Goal: Task Accomplishment & Management: Use online tool/utility

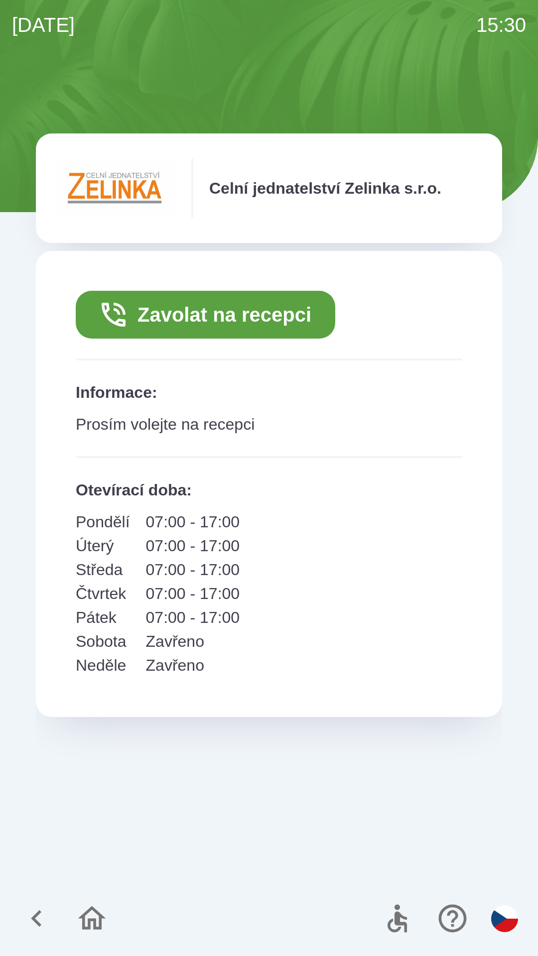
click at [283, 317] on button "Zavolat na recepci" at bounding box center [206, 315] width 260 height 48
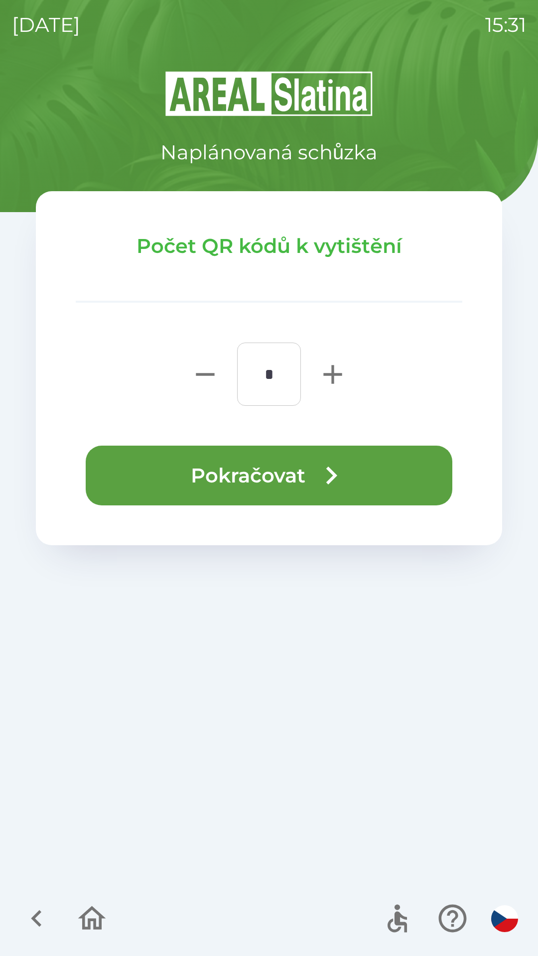
click at [223, 468] on button "Pokračovat" at bounding box center [269, 476] width 367 height 60
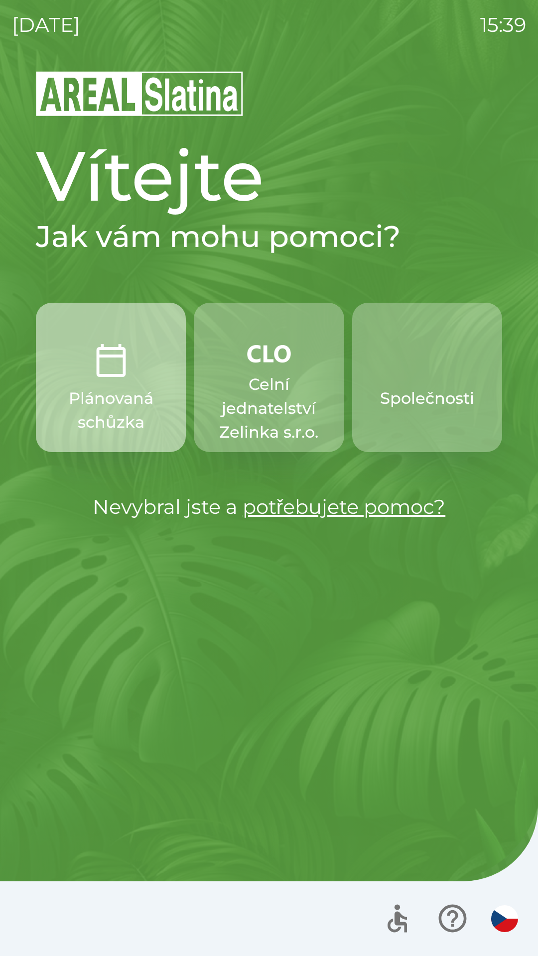
click at [71, 386] on button "Plánovaná schůzka" at bounding box center [111, 377] width 150 height 149
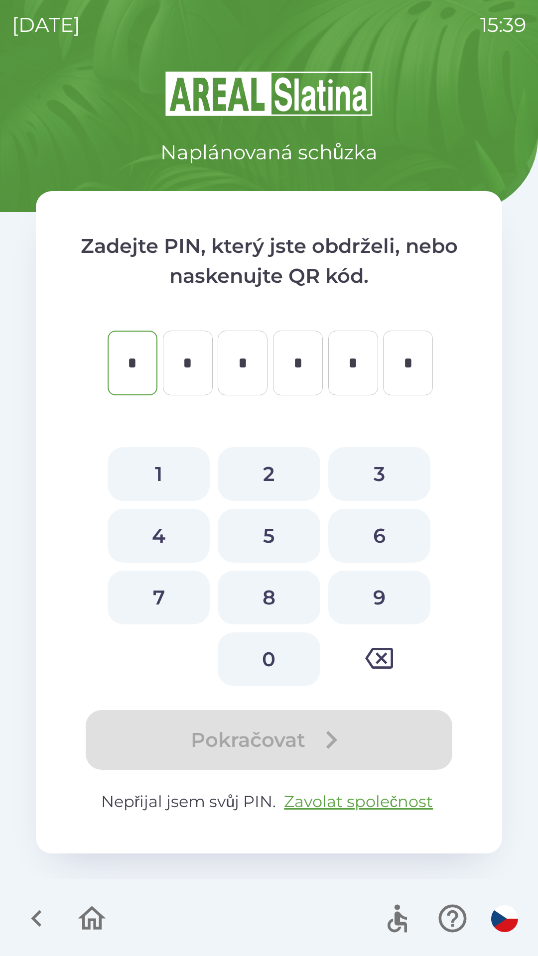
click at [26, 921] on icon "button" at bounding box center [36, 918] width 33 height 33
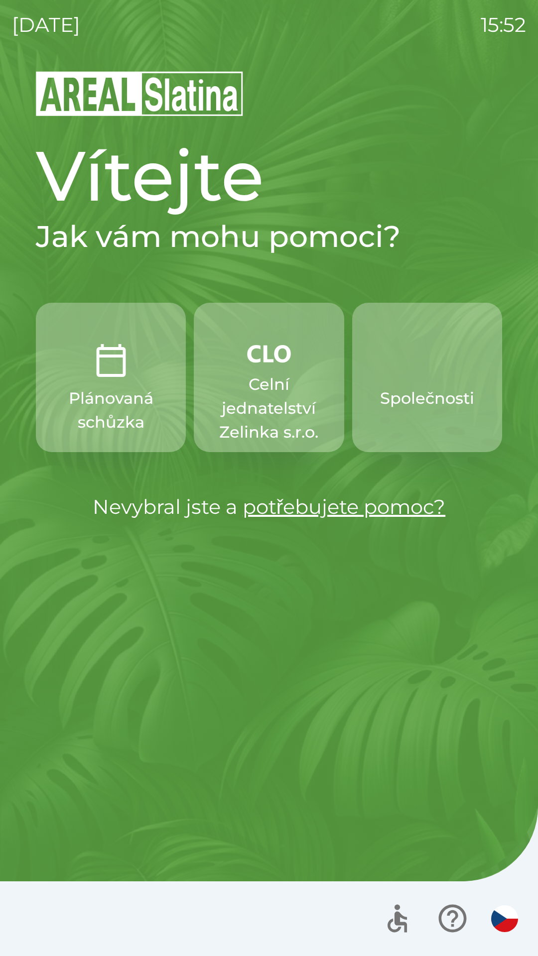
click at [426, 392] on p "Společnosti" at bounding box center [427, 399] width 94 height 24
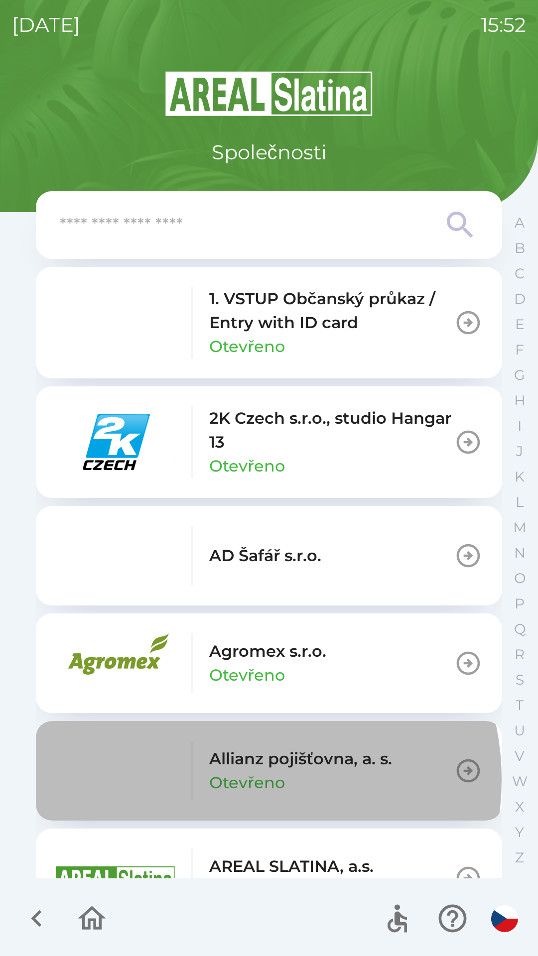
click at [234, 779] on p "Otevřeno" at bounding box center [247, 783] width 76 height 24
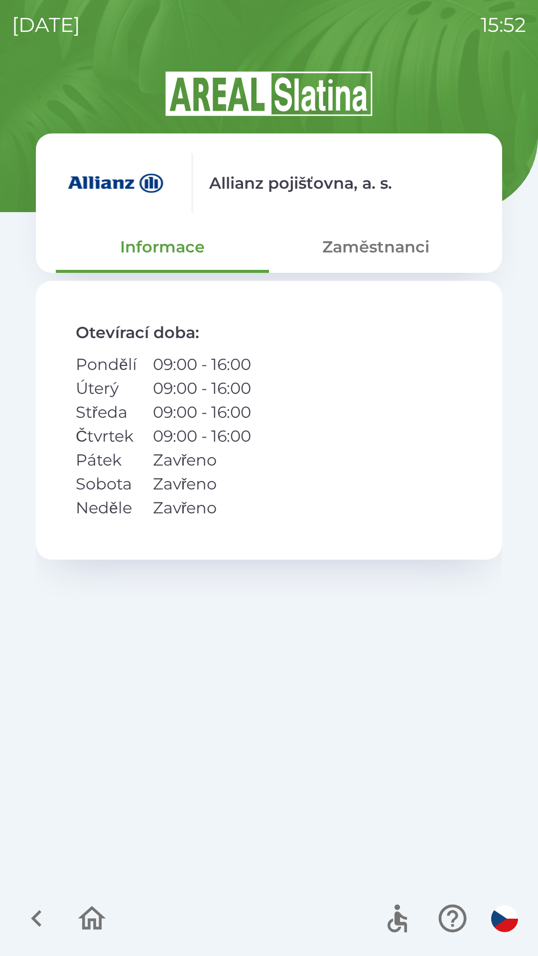
click at [346, 244] on button "Zaměstnanci" at bounding box center [375, 247] width 213 height 36
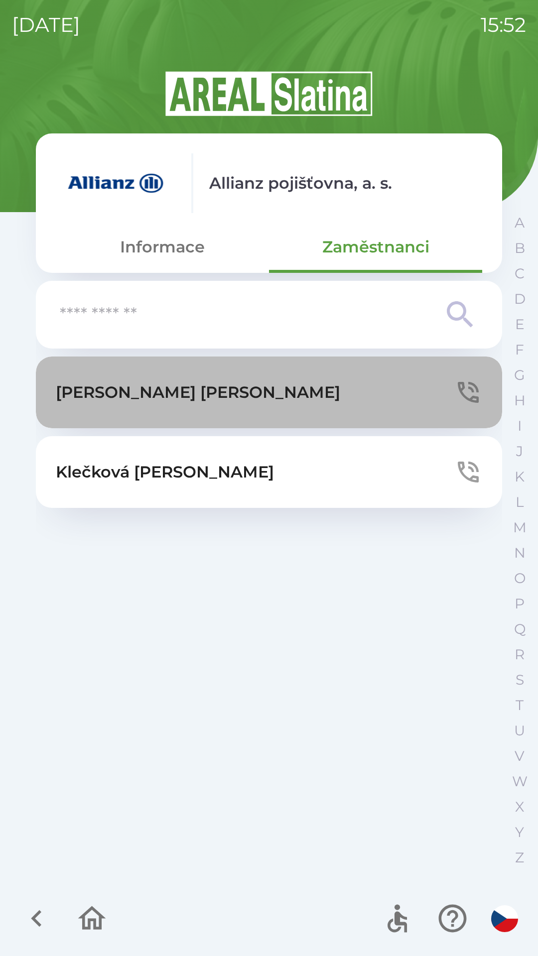
click at [168, 402] on p "[PERSON_NAME]" at bounding box center [198, 393] width 284 height 24
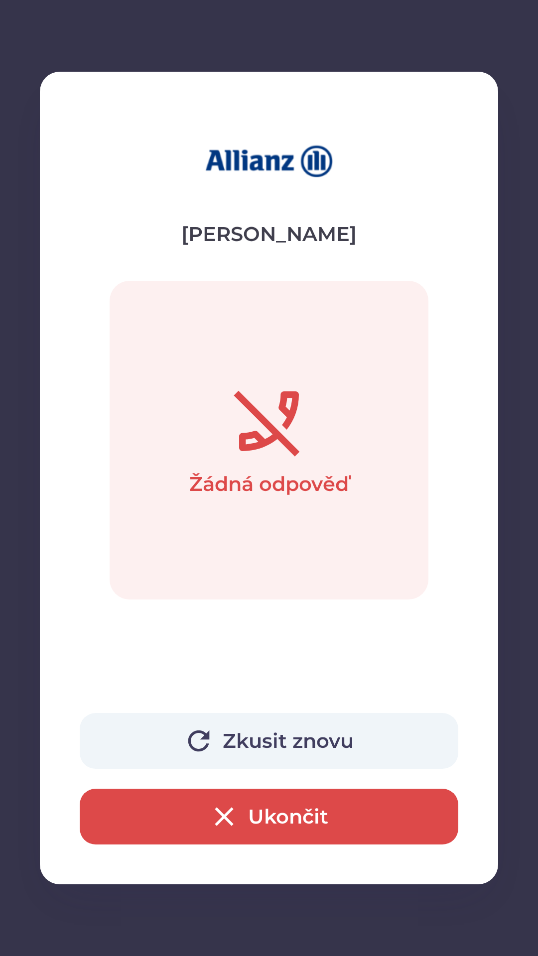
click at [282, 813] on button "Ukončit" at bounding box center [269, 817] width 379 height 56
